Goal: Find contact information: Find contact information

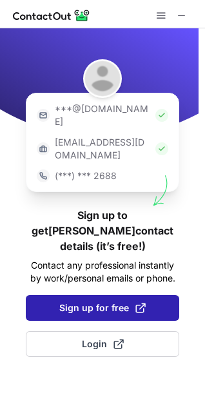
click at [84, 302] on span "Sign up for free" at bounding box center [102, 308] width 86 height 13
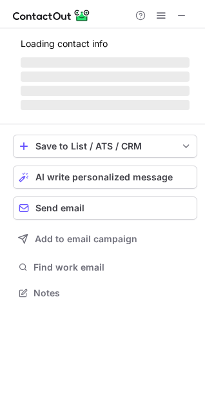
scroll to position [310, 205]
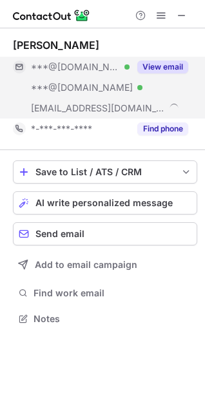
click at [174, 66] on button "View email" at bounding box center [162, 67] width 51 height 13
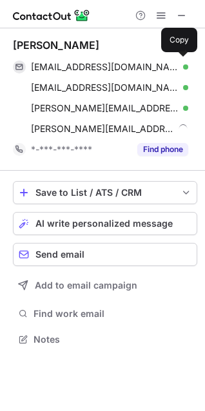
scroll to position [331, 205]
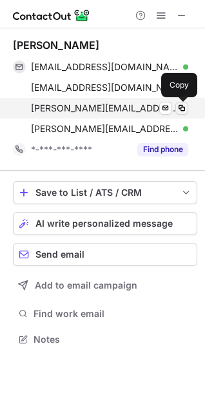
click at [184, 103] on span at bounding box center [182, 108] width 10 height 10
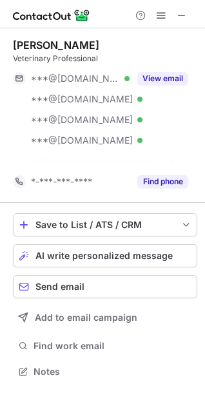
scroll to position [342, 205]
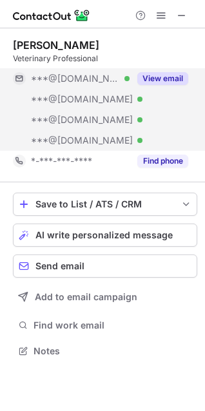
click at [170, 84] on button "View email" at bounding box center [162, 78] width 51 height 13
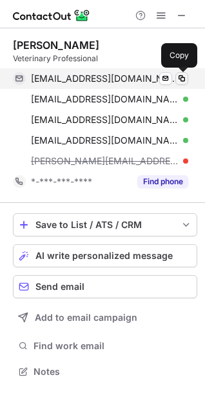
click at [182, 79] on span at bounding box center [182, 78] width 10 height 10
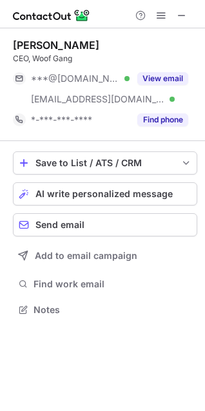
scroll to position [301, 205]
